Goal: Task Accomplishment & Management: Use online tool/utility

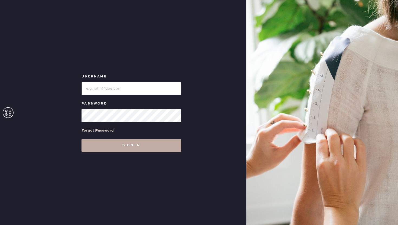
type input "reformationflatiron"
click at [125, 144] on button "Sign in" at bounding box center [131, 145] width 100 height 13
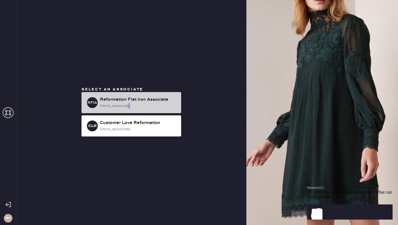
click at [129, 106] on div "store_associate" at bounding box center [138, 106] width 77 height 6
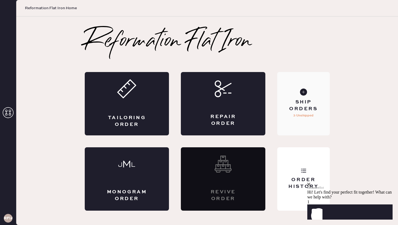
click at [317, 90] on div "Ship Orders 3 Unshipped" at bounding box center [303, 103] width 52 height 63
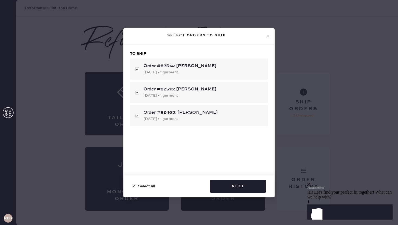
click at [268, 34] on icon at bounding box center [267, 36] width 5 height 5
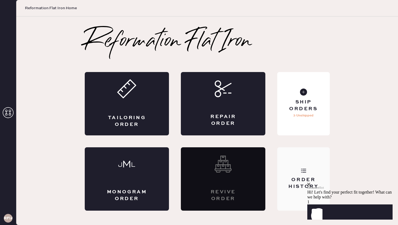
click at [296, 169] on div "Order History" at bounding box center [303, 178] width 52 height 63
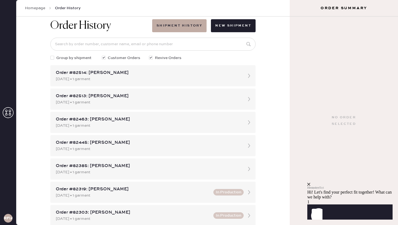
scroll to position [10, 0]
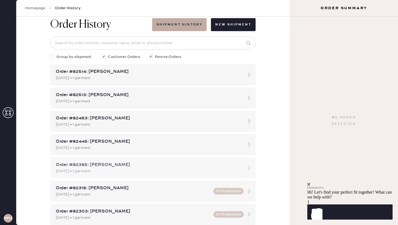
click at [142, 167] on div "Order #82385: [PERSON_NAME]" at bounding box center [148, 164] width 184 height 6
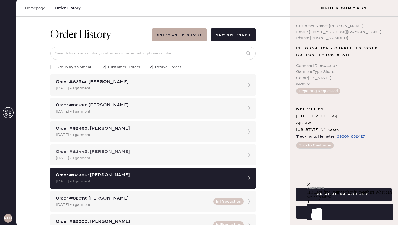
scroll to position [9, 0]
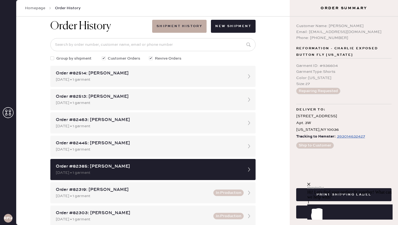
click at [310, 183] on icon "close" at bounding box center [308, 184] width 3 height 3
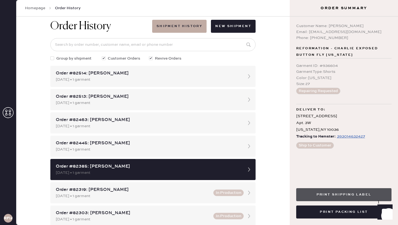
click at [349, 199] on button "Print Shipping Label" at bounding box center [343, 194] width 95 height 13
